Goal: Task Accomplishment & Management: Use online tool/utility

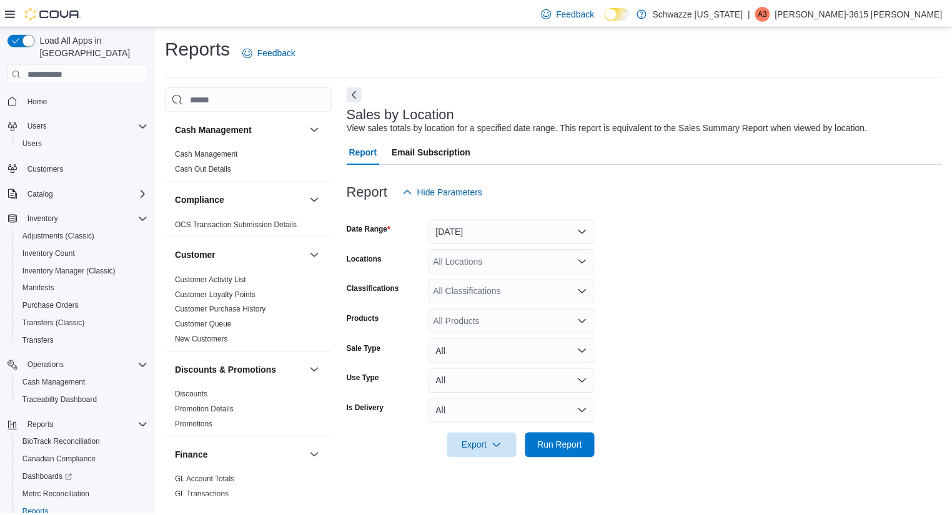
scroll to position [872, 0]
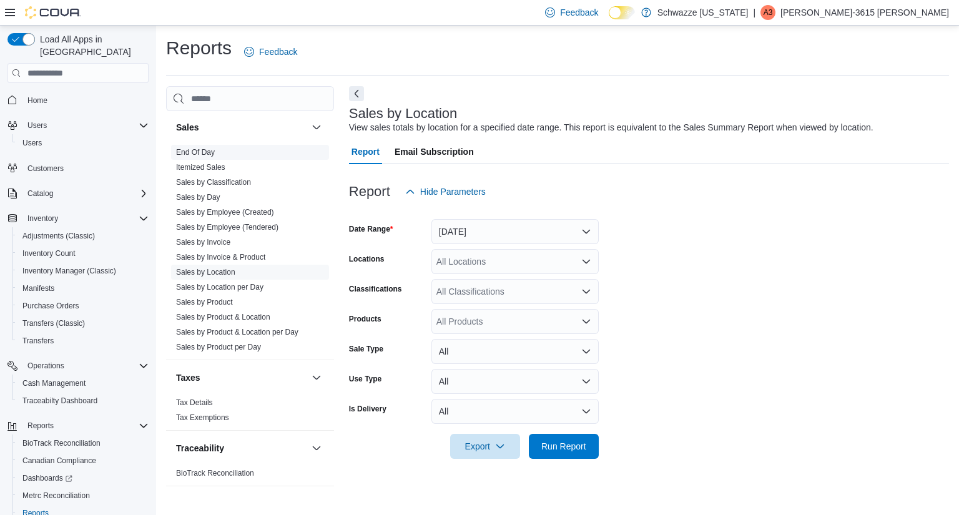
click at [207, 148] on link "End Of Day" at bounding box center [195, 152] width 39 height 9
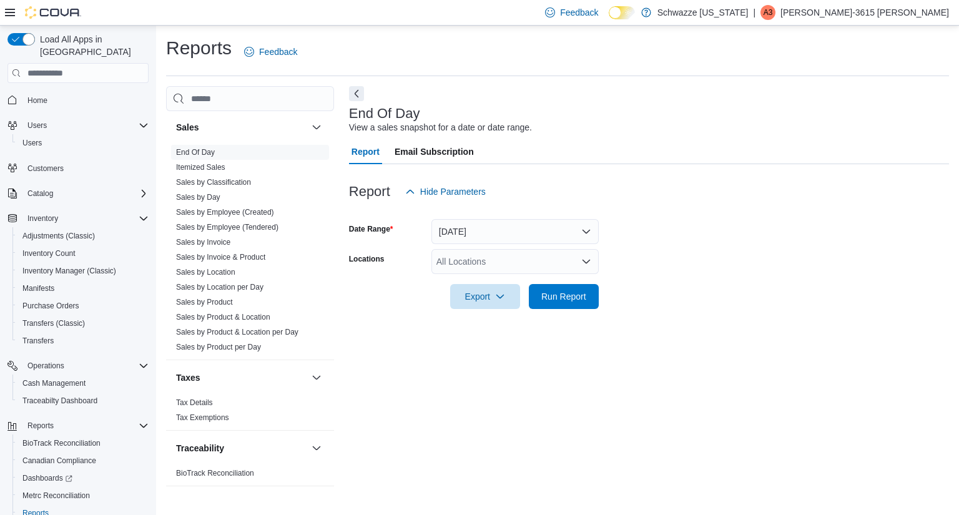
click at [527, 263] on div "All Locations" at bounding box center [515, 261] width 167 height 25
type input "***"
click at [513, 279] on span "RGO17 Paseo" at bounding box center [493, 283] width 57 height 12
click at [640, 277] on div at bounding box center [649, 279] width 600 height 10
click at [550, 288] on span "Run Report" at bounding box center [564, 296] width 55 height 25
